Goal: Transaction & Acquisition: Obtain resource

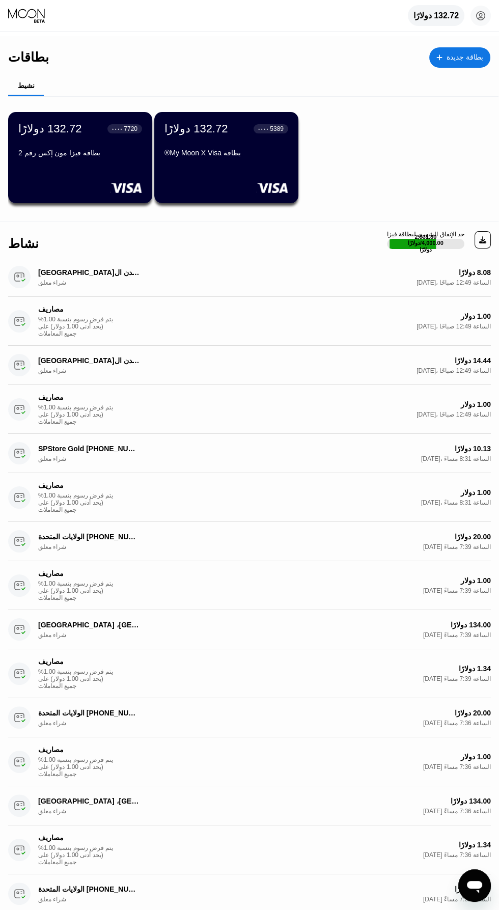
click at [434, 12] on font "132.72 دولارًا" at bounding box center [435, 15] width 45 height 9
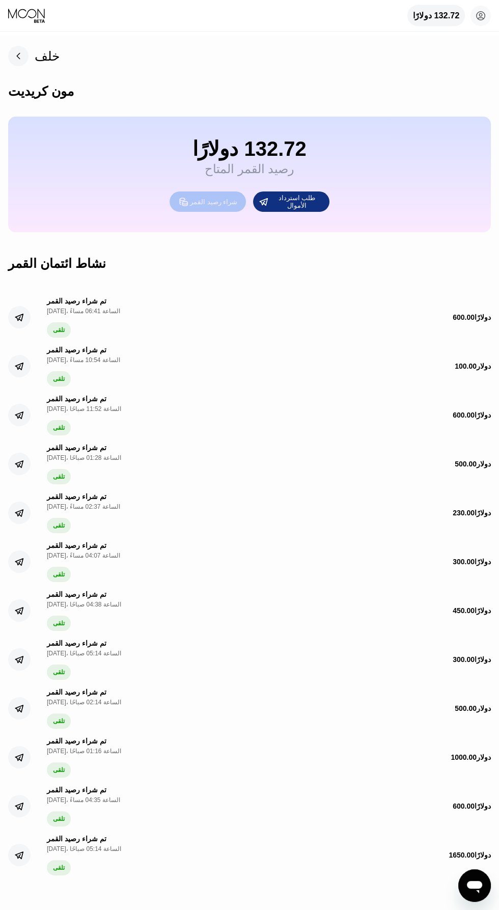
click at [211, 206] on font "شراء رصيد القمر" at bounding box center [213, 202] width 47 height 8
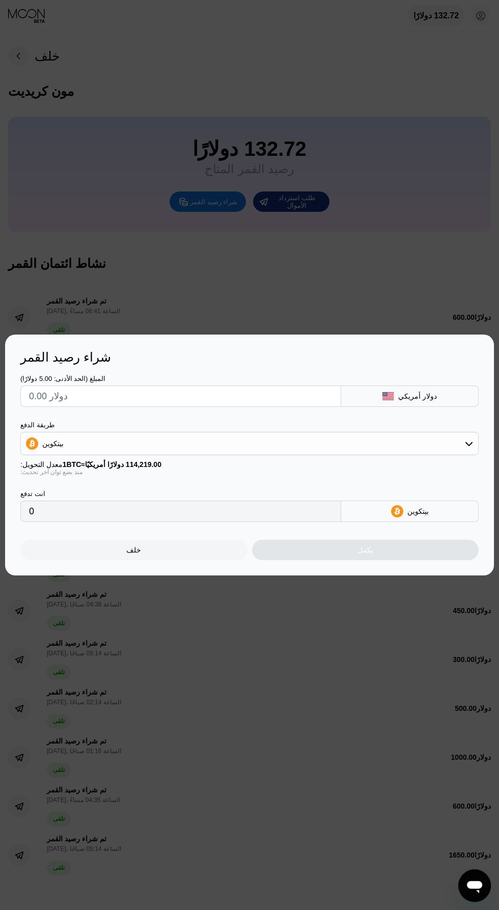
click at [269, 396] on input "text" at bounding box center [180, 396] width 303 height 20
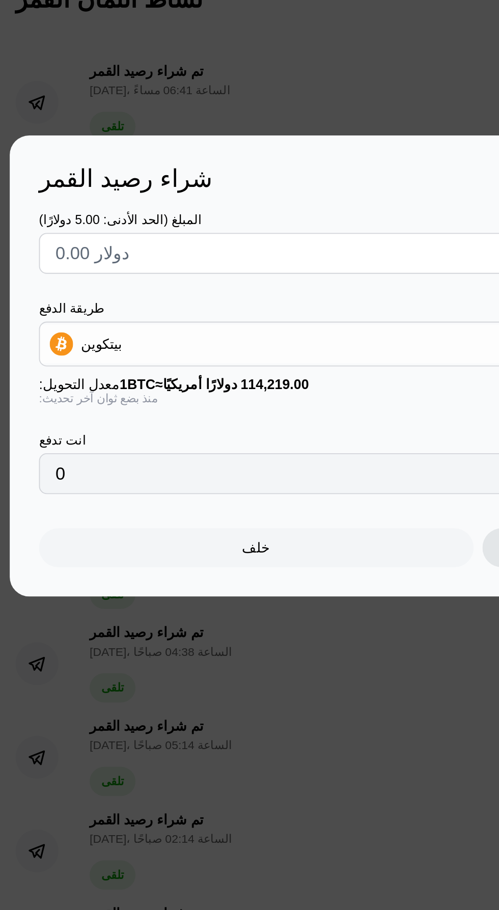
type input "$1"
type input "0.00000876"
type input "0"
type input "$1"
type input "0.00000876"
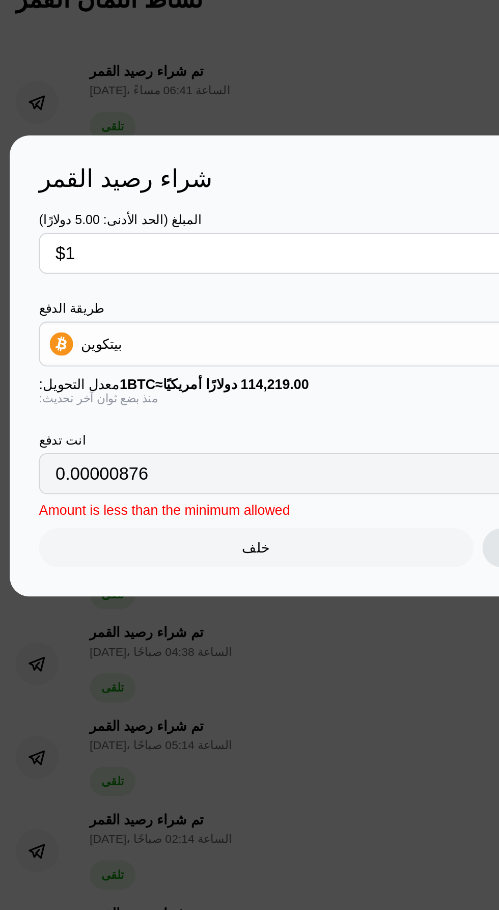
type input "$10"
type input "0.00008756"
type input "$100"
type input "0.00087552"
type input "$1000"
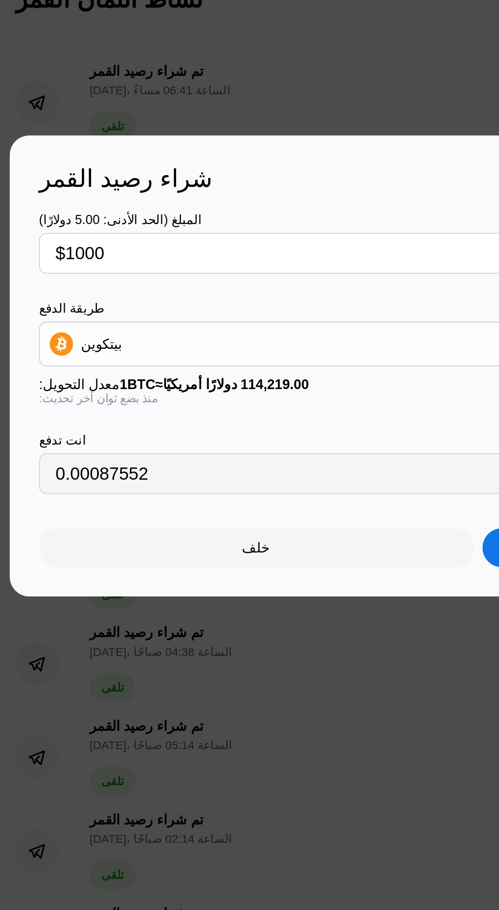
type input "0.00875512"
type input "$1000"
click at [55, 443] on font "بيتكوين" at bounding box center [52, 443] width 21 height 8
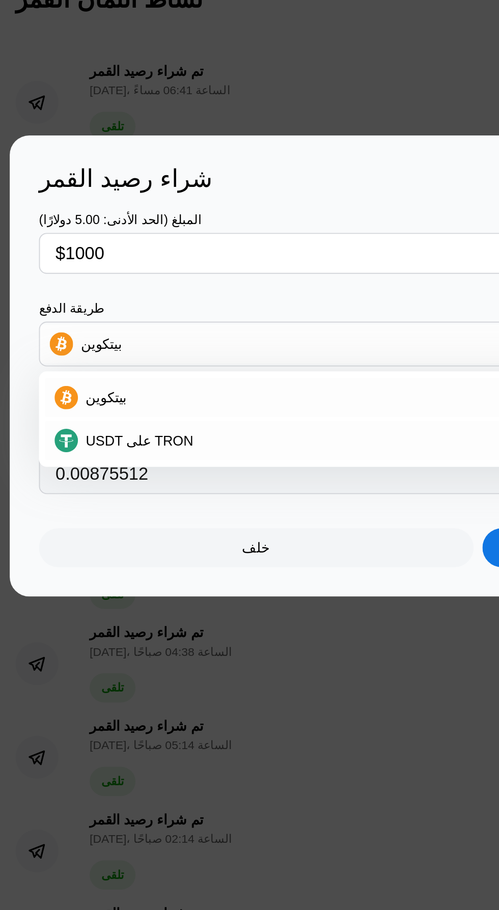
click at [59, 497] on font "USDT على TRON" at bounding box center [73, 494] width 56 height 8
type input "1010.10"
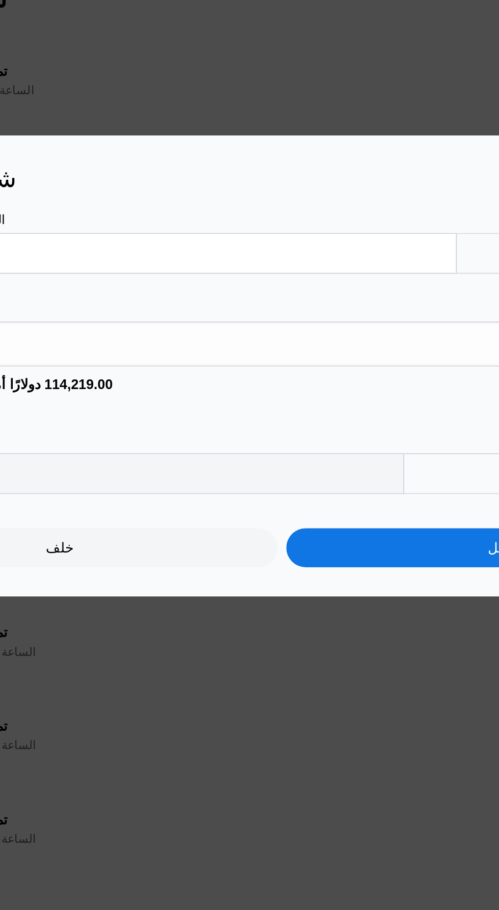
click at [319, 558] on div "يكمل" at bounding box center [365, 550] width 227 height 20
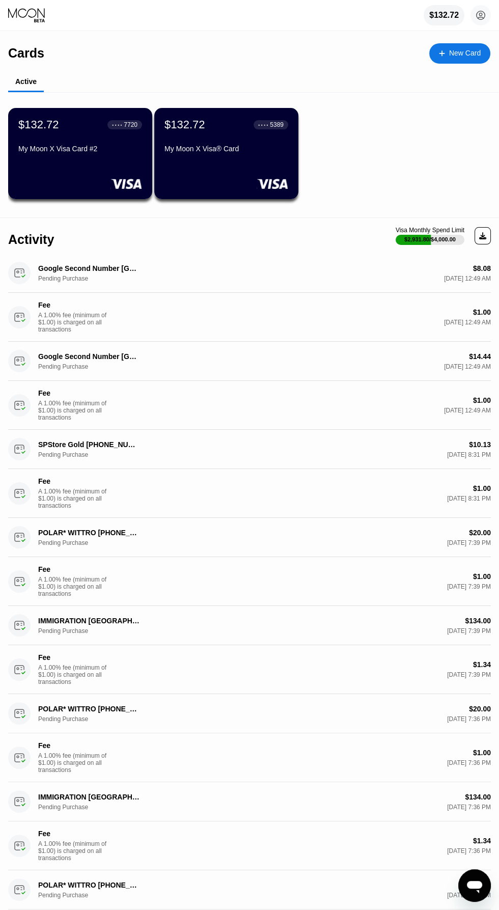
click at [429, 23] on div "$132.72" at bounding box center [444, 15] width 41 height 20
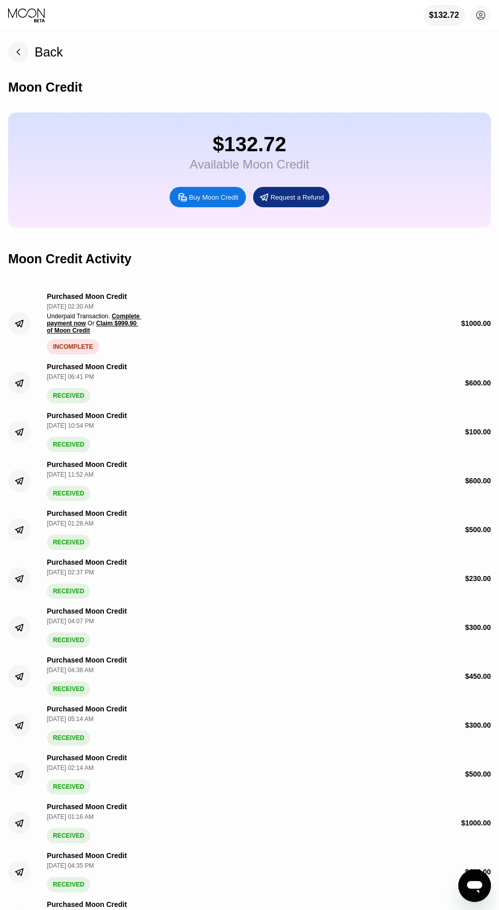
click at [109, 327] on span "Claim $999.90 of Moon Credit" at bounding box center [92, 327] width 91 height 14
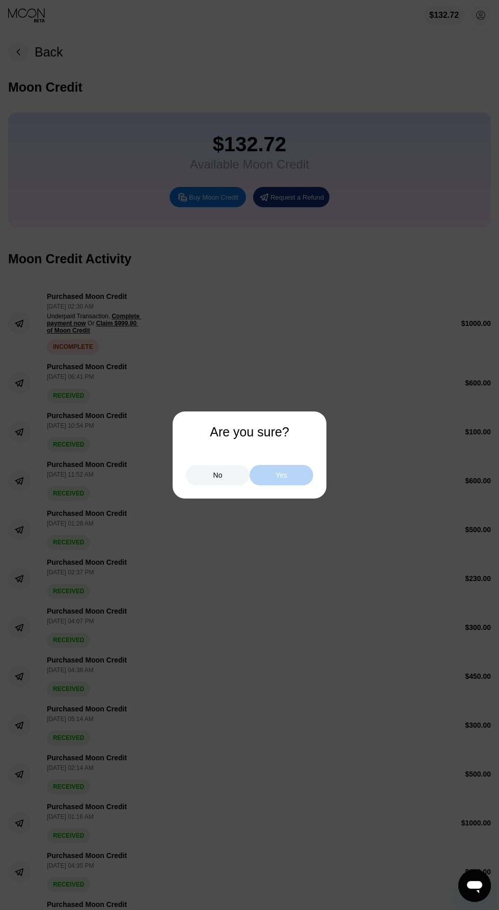
click at [275, 481] on div "Yes" at bounding box center [281, 475] width 64 height 20
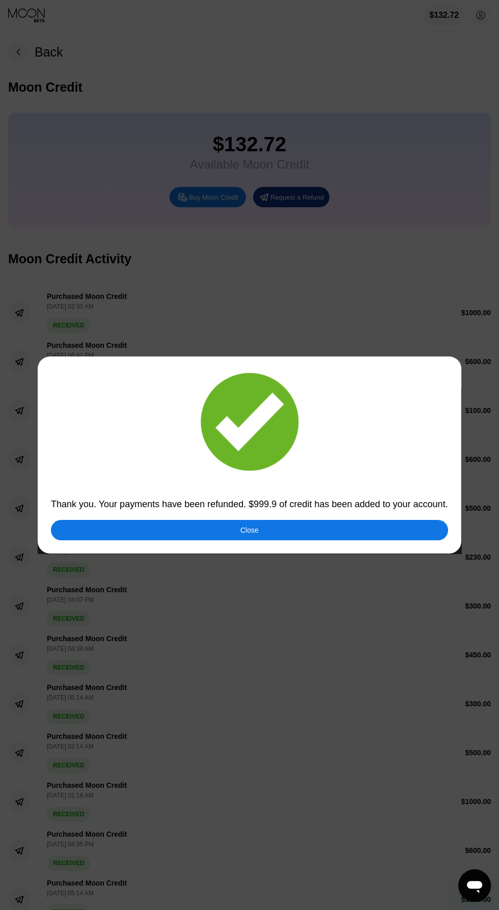
click at [137, 528] on div "Close" at bounding box center [249, 530] width 397 height 20
